Goal: Task Accomplishment & Management: Manage account settings

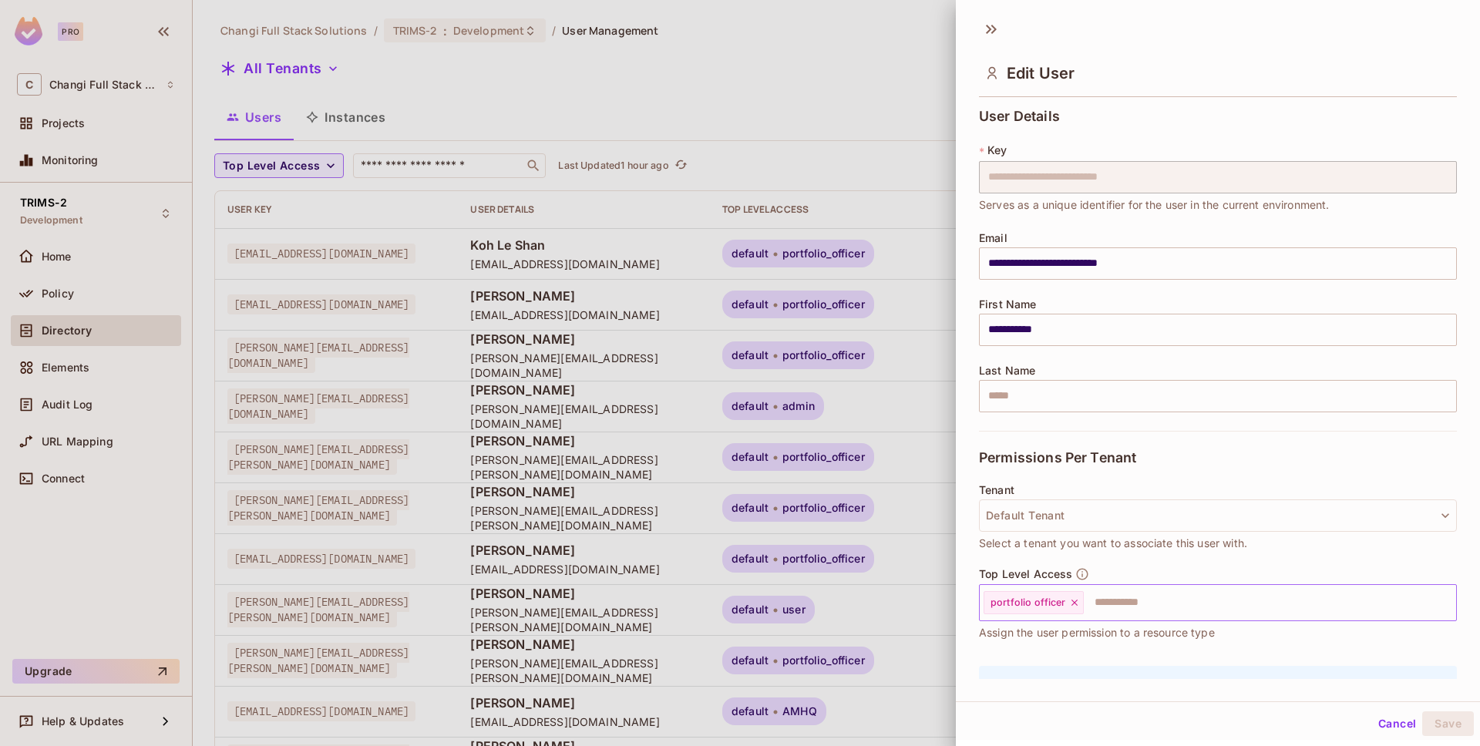
click at [1076, 601] on icon at bounding box center [1074, 603] width 11 height 11
click at [1076, 601] on input "text" at bounding box center [1204, 603] width 445 height 31
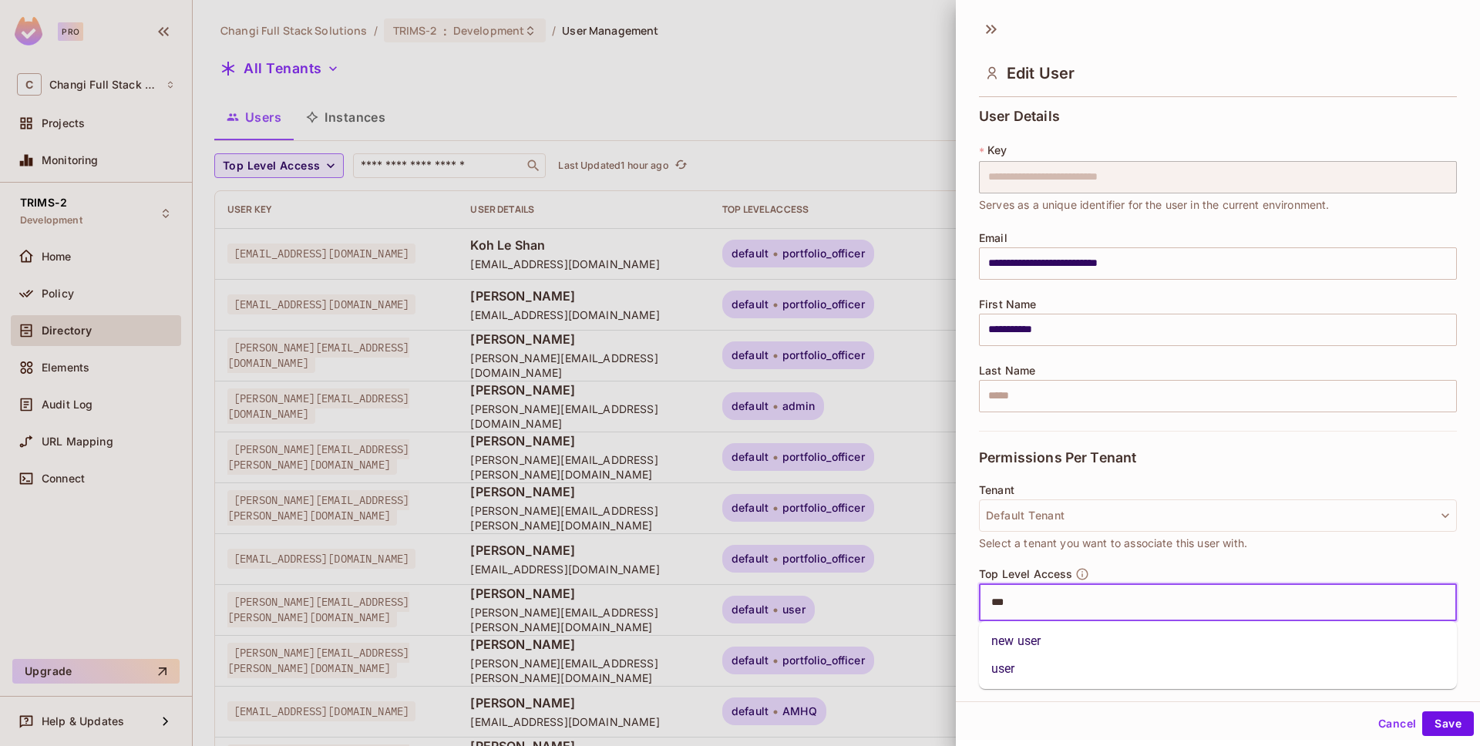
type input "****"
click at [1121, 671] on li "user" at bounding box center [1218, 669] width 478 height 28
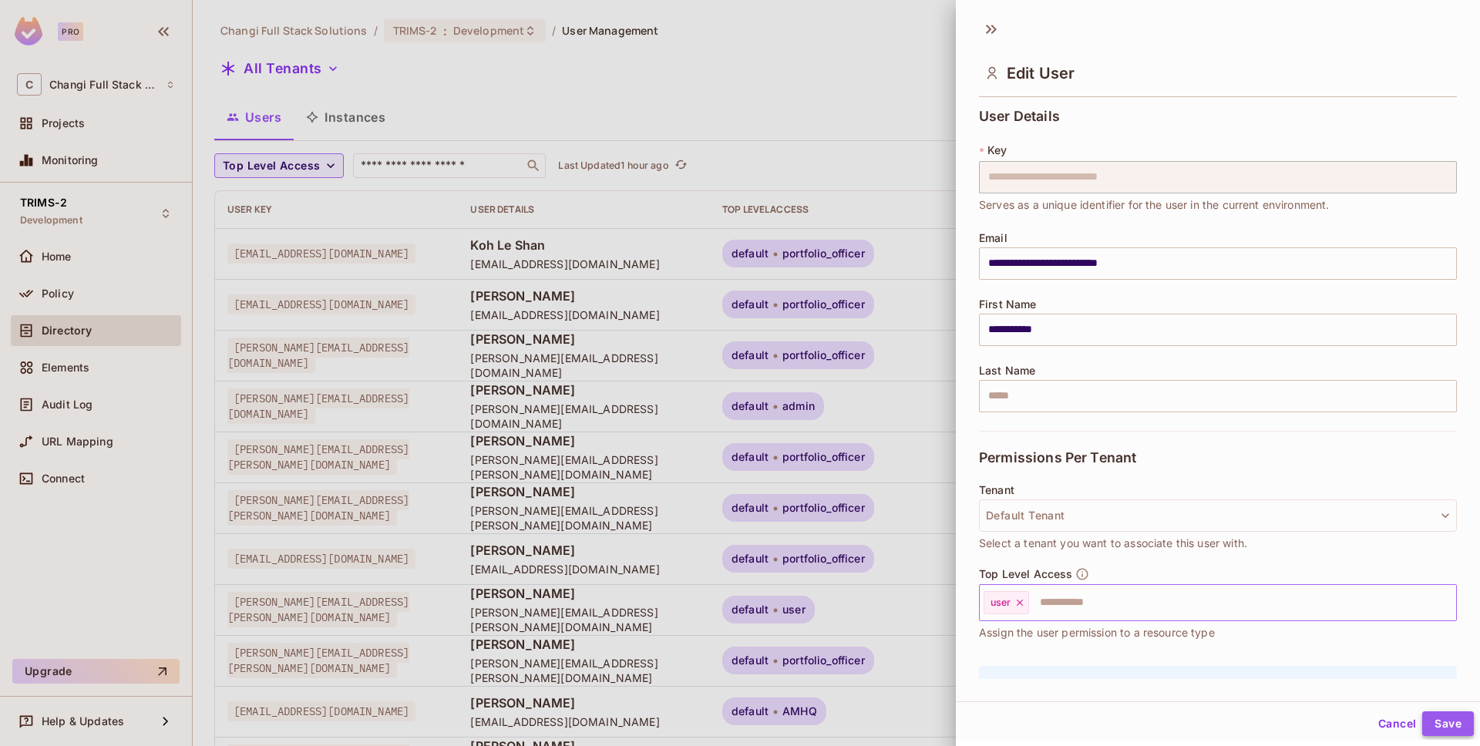
click at [1445, 726] on button "Save" at bounding box center [1449, 724] width 52 height 25
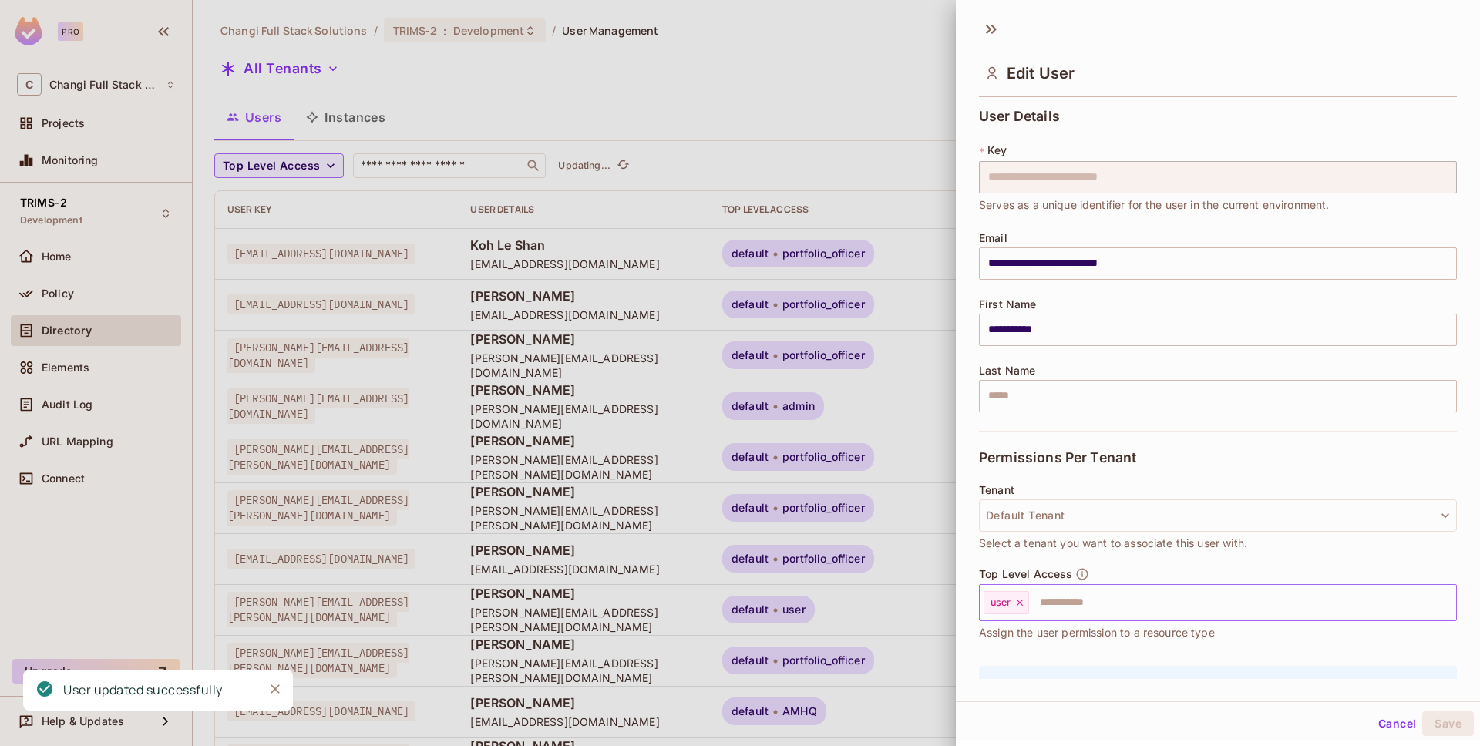
click at [822, 75] on div at bounding box center [740, 373] width 1480 height 746
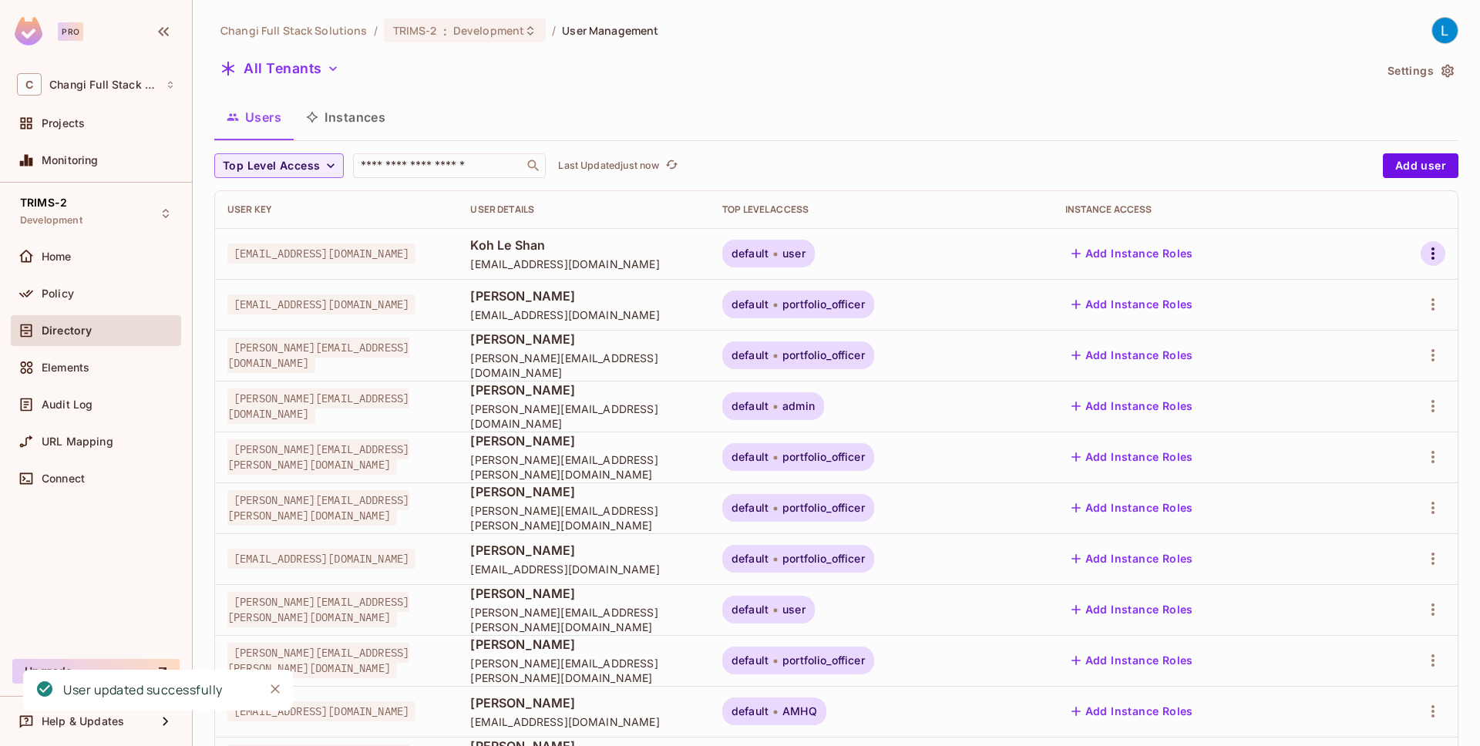
click at [1434, 254] on icon "button" at bounding box center [1433, 254] width 3 height 12
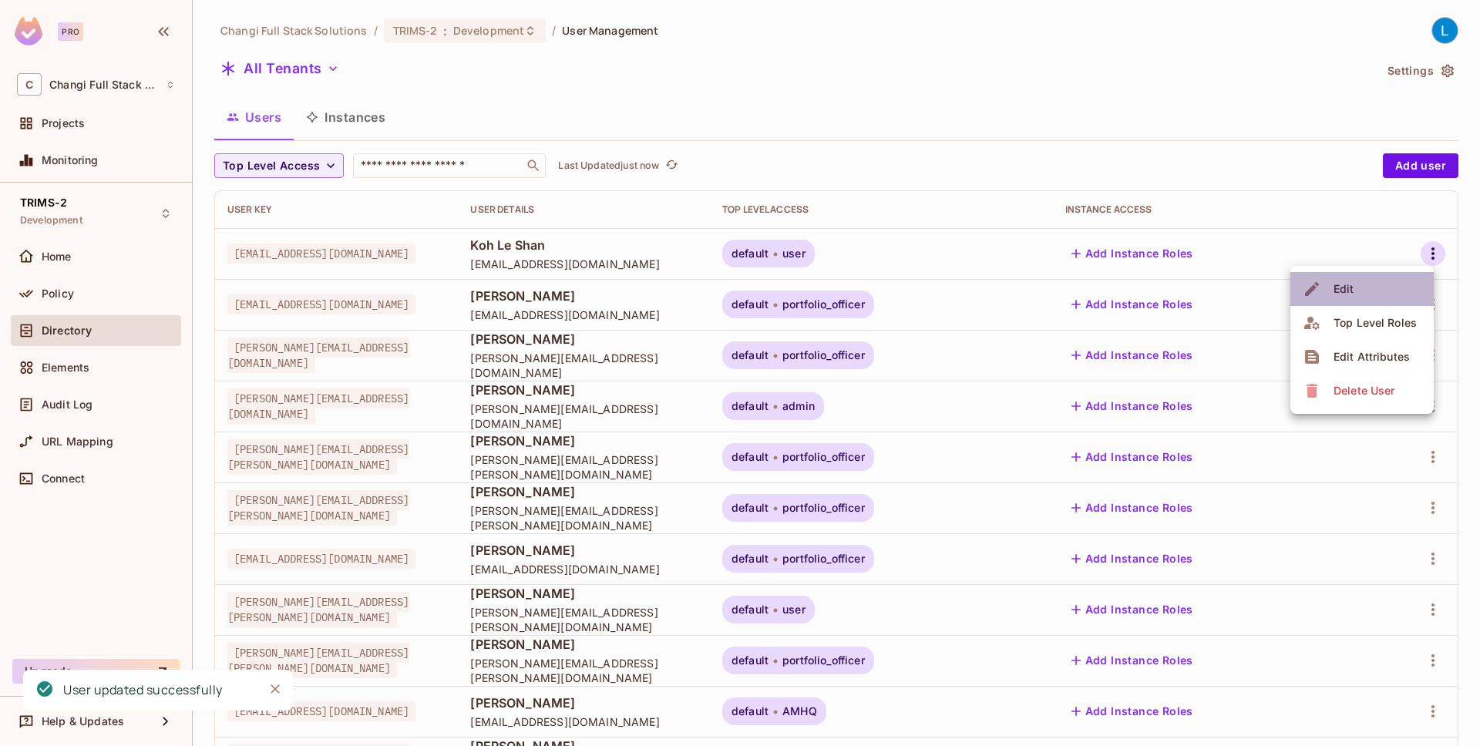
click at [1386, 288] on li "Edit" at bounding box center [1362, 289] width 143 height 34
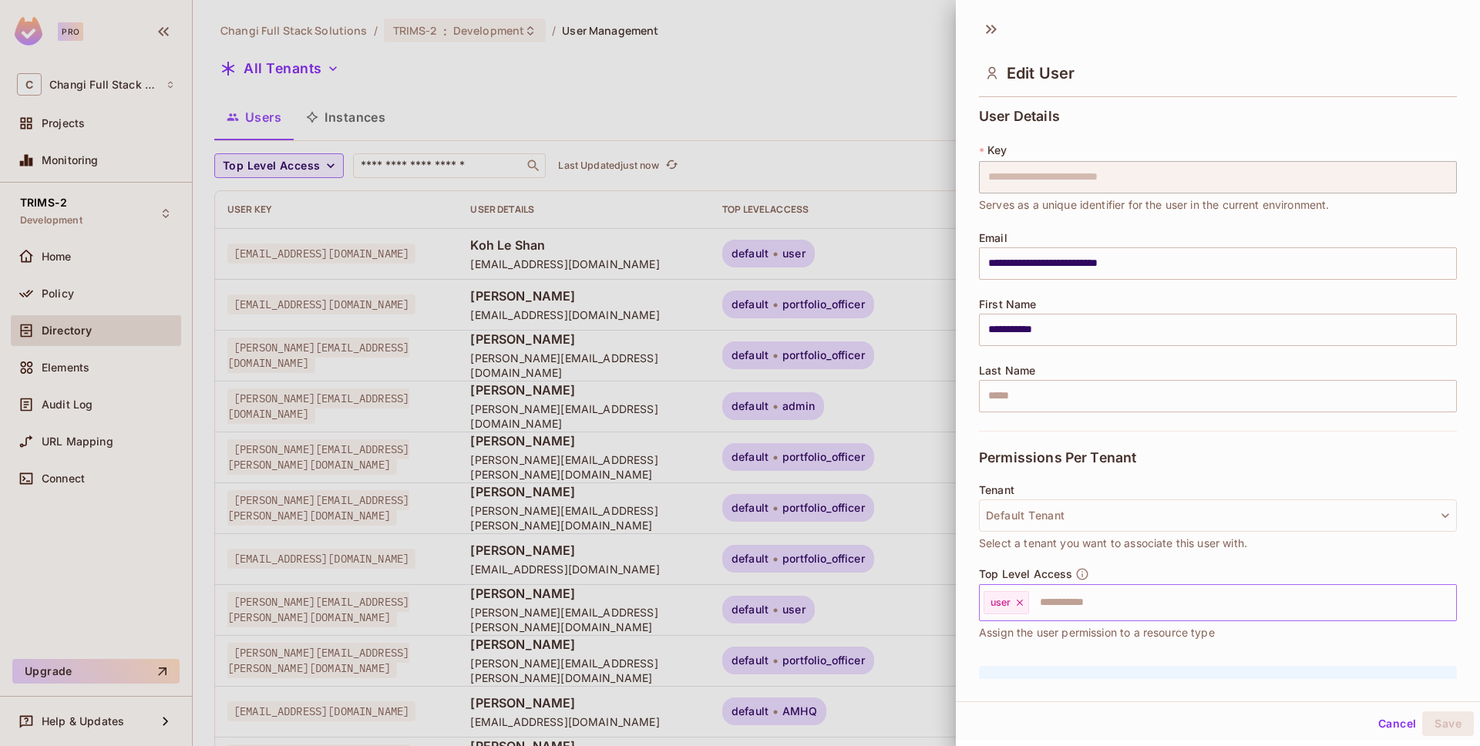
click at [1024, 606] on icon at bounding box center [1020, 603] width 11 height 11
click at [1024, 606] on input "text" at bounding box center [1204, 603] width 445 height 31
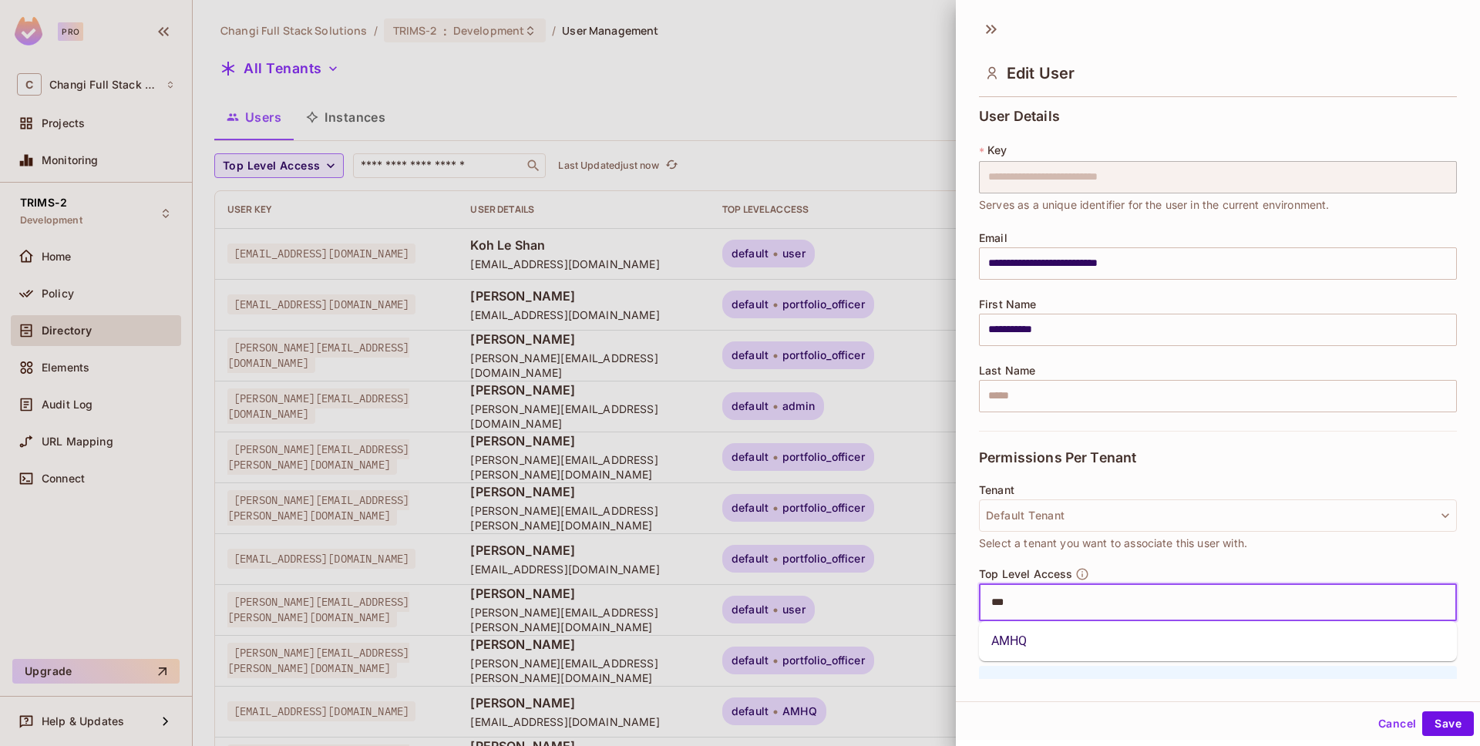
type input "****"
click at [1055, 648] on li "AMHQ" at bounding box center [1218, 642] width 478 height 28
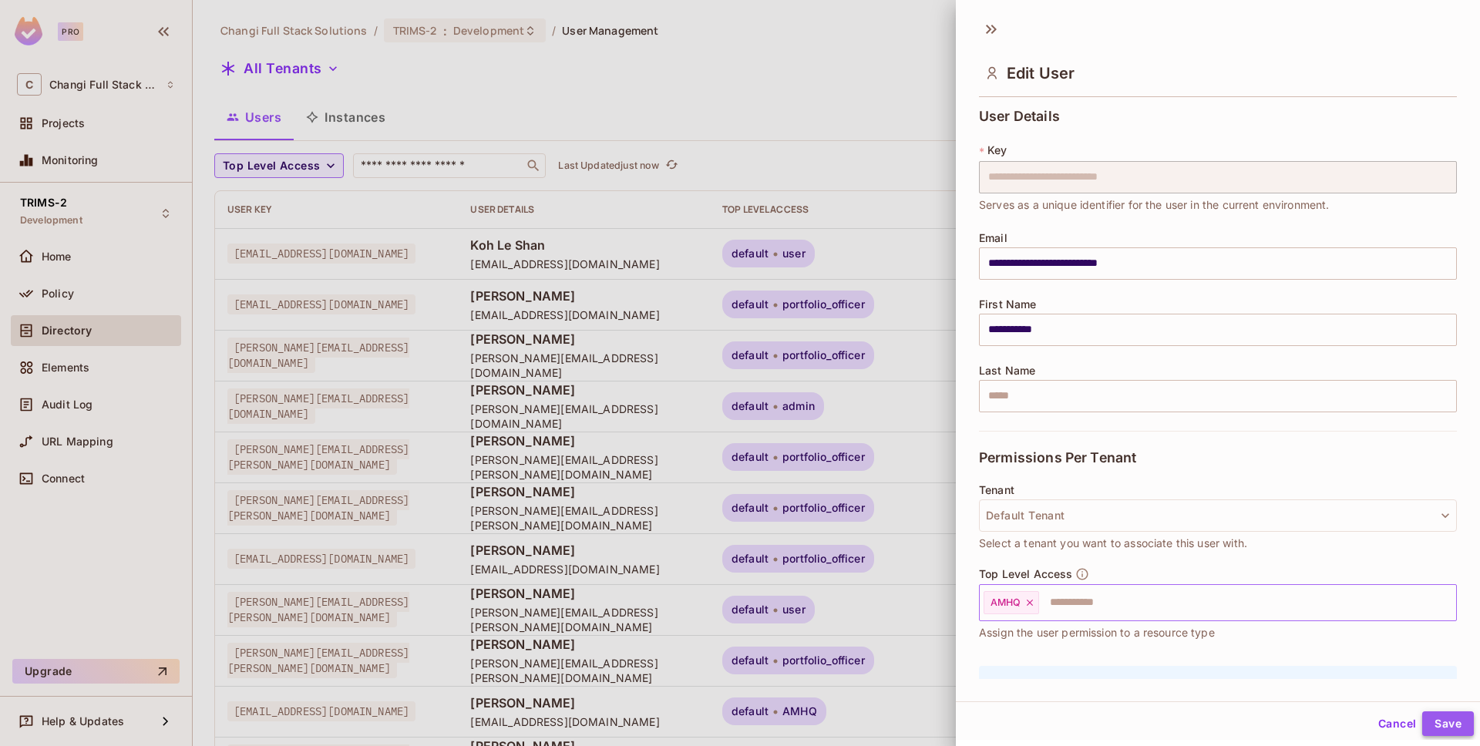
click at [1448, 719] on button "Save" at bounding box center [1449, 724] width 52 height 25
